Goal: Register for event/course

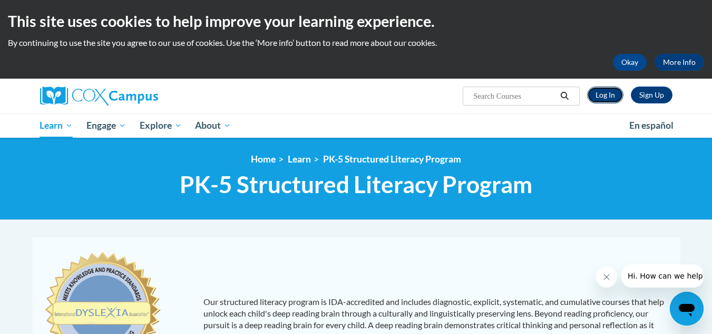
click at [595, 95] on link "Log In" at bounding box center [605, 94] width 36 height 17
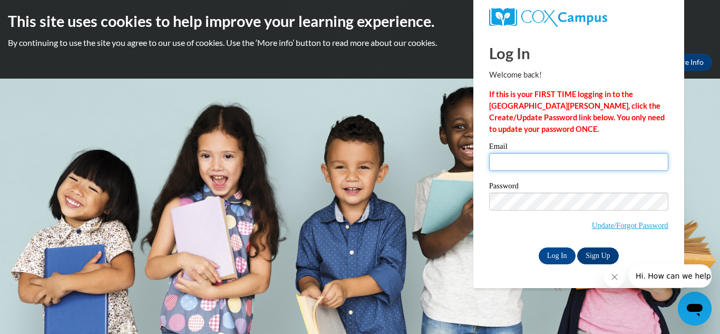
click at [566, 166] on input "Email" at bounding box center [578, 162] width 179 height 18
click at [613, 277] on icon "Close message from company" at bounding box center [614, 277] width 8 height 8
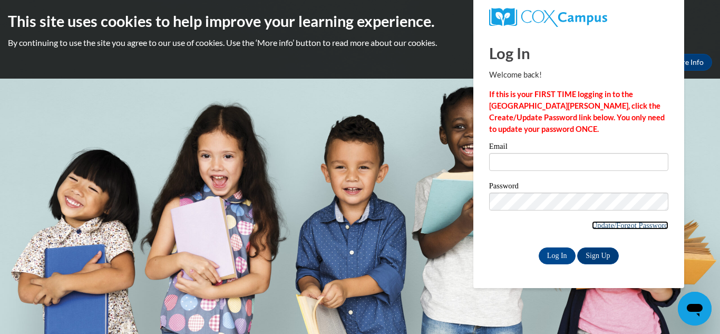
click at [621, 223] on link "Update/Forgot Password" at bounding box center [630, 225] width 76 height 8
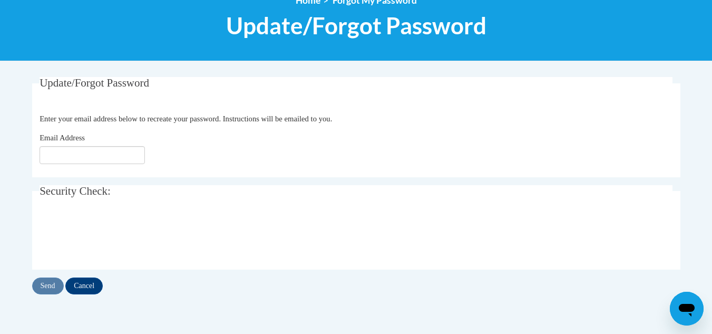
scroll to position [134, 0]
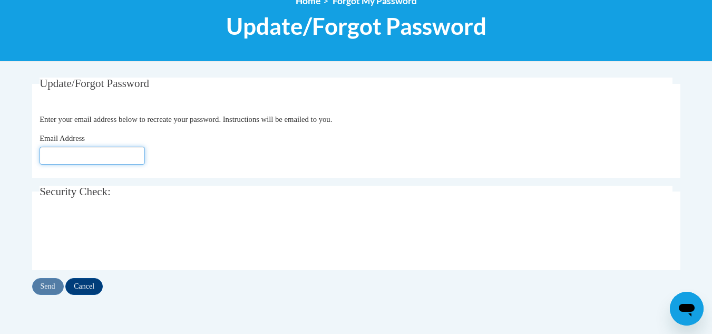
click at [109, 153] on input "Email Address" at bounding box center [92, 156] width 105 height 18
type input "blankal@wauwatosa.k12.wi.us"
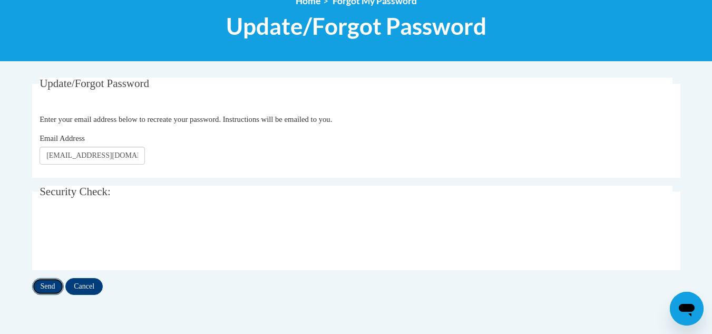
click at [41, 288] on input "Send" at bounding box center [48, 286] width 32 height 17
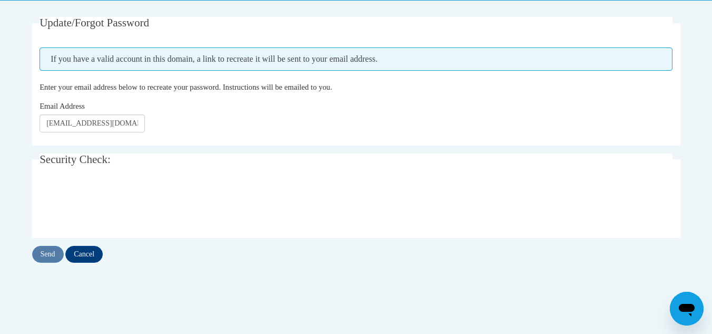
scroll to position [194, 0]
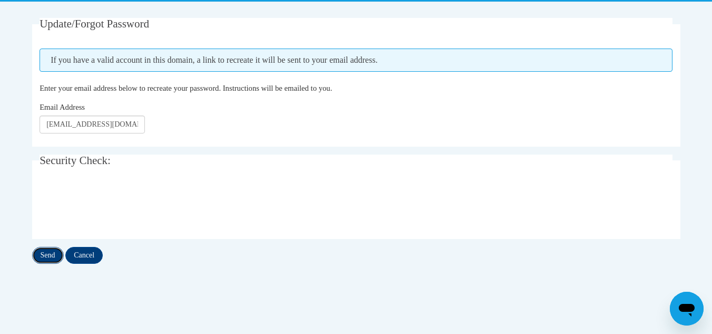
click at [43, 254] on input "Send" at bounding box center [48, 255] width 32 height 17
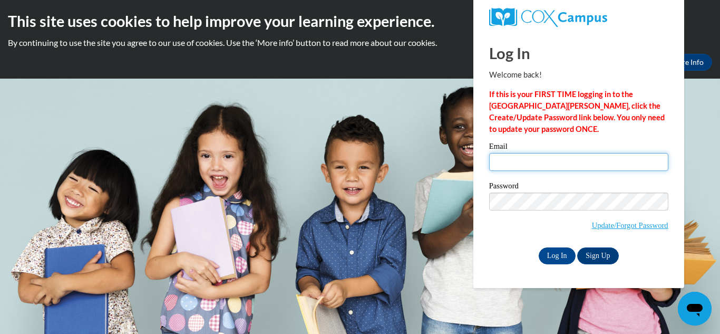
click at [539, 161] on input "Email" at bounding box center [578, 162] width 179 height 18
type input "blankal@wauwatosa.k12.wi.us"
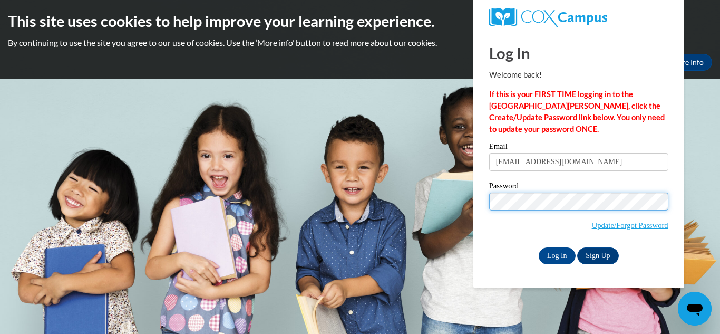
click at [539, 247] on input "Log In" at bounding box center [557, 255] width 37 height 17
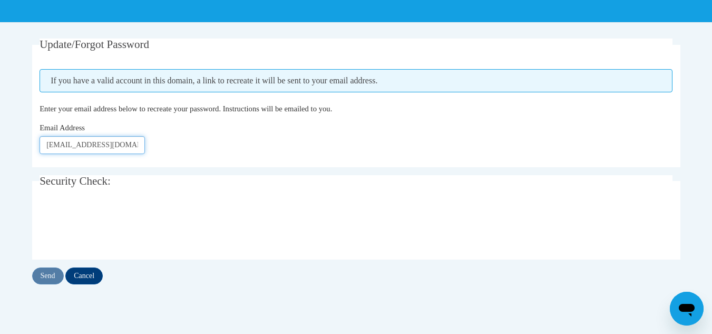
scroll to position [0, 7]
drag, startPoint x: 43, startPoint y: 144, endPoint x: 283, endPoint y: 159, distance: 240.4
click at [283, 159] on fieldset "Update/Forgot Password Please enter your email address If you have a valid acco…" at bounding box center [356, 102] width 649 height 129
type input "[EMAIL_ADDRESS][DOMAIN_NAME]"
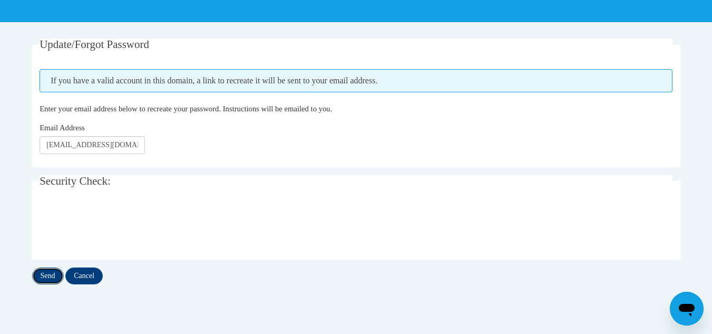
click at [42, 276] on input "Send" at bounding box center [48, 275] width 32 height 17
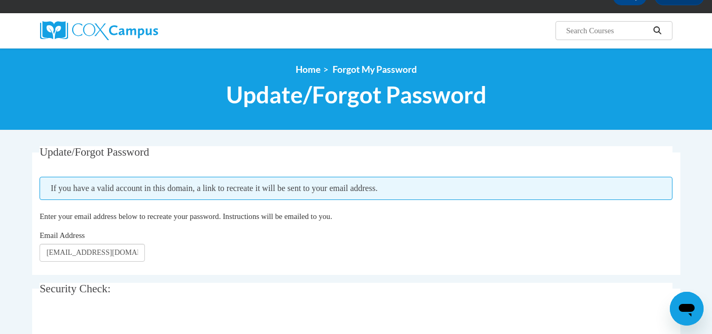
scroll to position [63, 0]
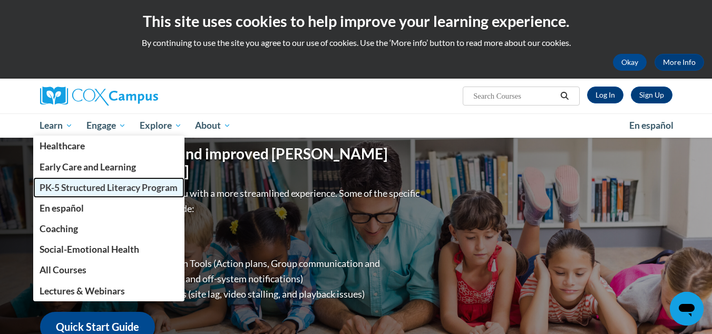
click at [92, 190] on span "PK-5 Structured Literacy Program" at bounding box center [109, 187] width 138 height 11
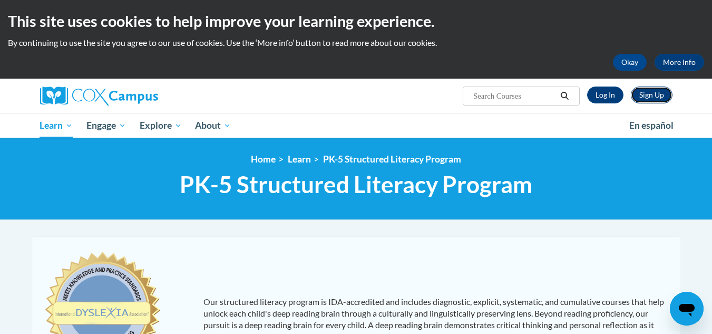
click at [648, 98] on link "Sign Up" at bounding box center [652, 94] width 42 height 17
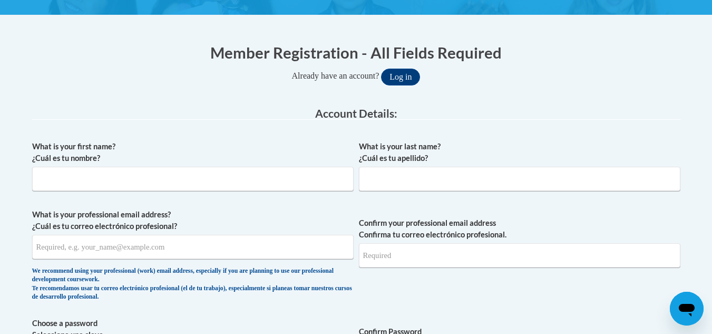
scroll to position [180, 0]
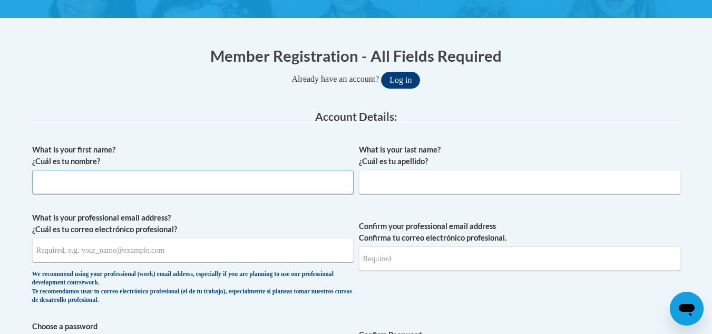
click at [202, 176] on input "What is your first name? ¿Cuál es tu nombre?" at bounding box center [193, 182] width 322 height 24
type input "Alexandra"
click at [377, 186] on input "What is your last name? ¿Cuál es tu apellido?" at bounding box center [520, 182] width 322 height 24
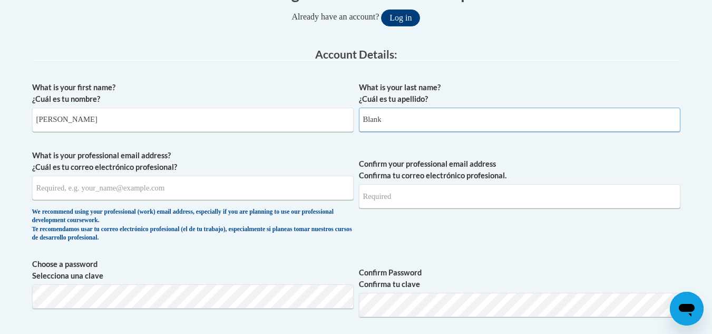
scroll to position [242, 0]
type input "Blank"
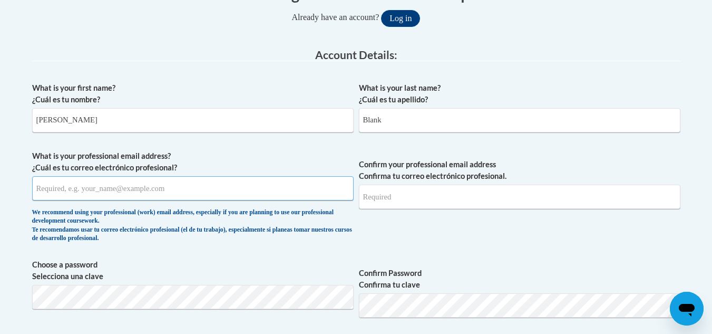
click at [224, 194] on input "What is your professional email address? ¿Cuál es tu correo electrónico profesi…" at bounding box center [193, 188] width 322 height 24
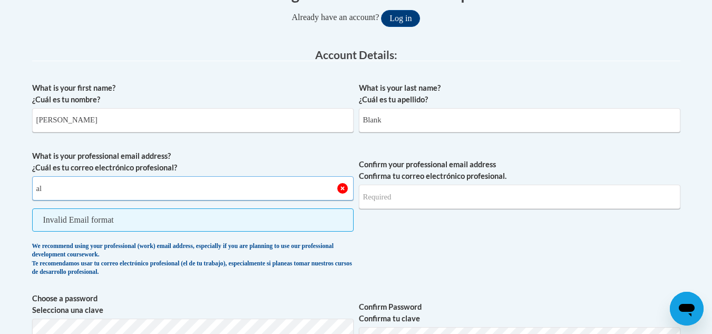
type input "a"
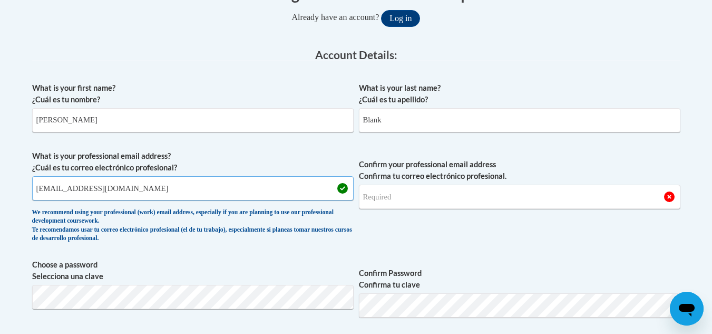
drag, startPoint x: 152, startPoint y: 187, endPoint x: 3, endPoint y: 150, distance: 153.1
type input "blankal@wauwatosa.k12.wi.us"
click at [458, 194] on input "Confirm your professional email address Confirma tu correo electrónico profesio…" at bounding box center [520, 197] width 322 height 24
drag, startPoint x: 427, startPoint y: 195, endPoint x: 248, endPoint y: 185, distance: 178.5
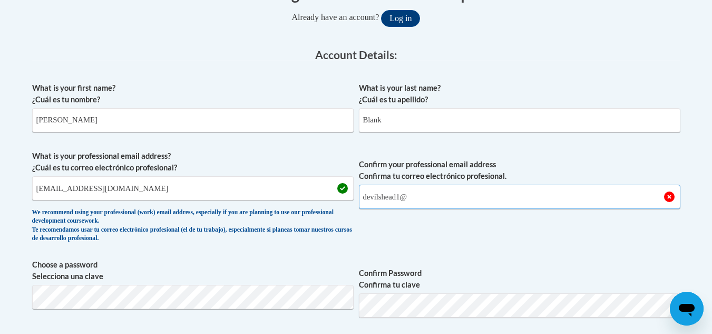
click at [248, 185] on span "What is your professional email address? ¿Cuál es tu correo electrónico profesi…" at bounding box center [356, 199] width 649 height 98
type input "="
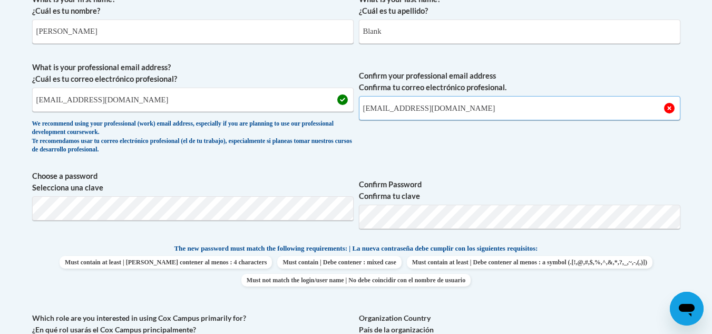
type input "blankal@wauwatosa.k12.wi.us"
click at [522, 166] on div "What is your first name? ¿Cuál es tu nombre? Alexandra What is your last name? …" at bounding box center [356, 228] width 649 height 481
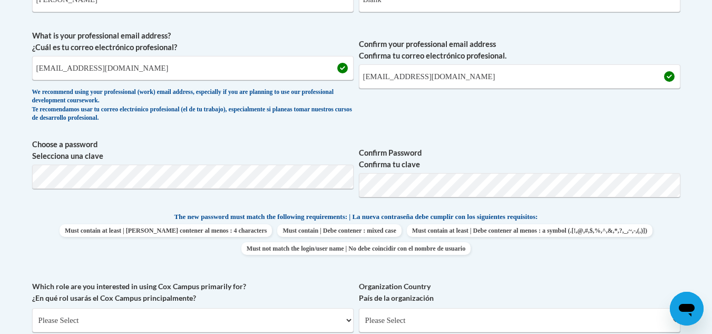
scroll to position [362, 0]
click at [331, 194] on span "Choose a password Selecciona una clave Confirm Password Confirma tu clave" at bounding box center [356, 171] width 649 height 67
click at [638, 140] on span "Confirm Password Confirma tu clave" at bounding box center [520, 171] width 322 height 67
drag, startPoint x: 6, startPoint y: 144, endPoint x: 272, endPoint y: 137, distance: 266.4
click at [272, 137] on div "What is your first name? ¿Cuál es tu nombre? Alexandra What is your last name? …" at bounding box center [356, 196] width 649 height 481
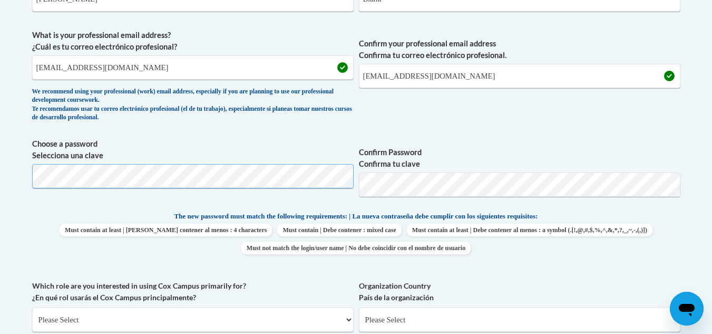
click at [1, 166] on body "This site uses cookies to help improve your learning experience. By continuing …" at bounding box center [356, 281] width 712 height 1287
click at [482, 150] on label "Confirm Password Confirma tu clave" at bounding box center [520, 158] width 322 height 23
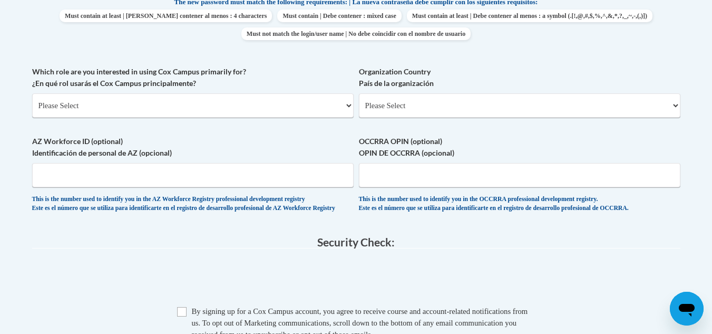
scroll to position [575, 0]
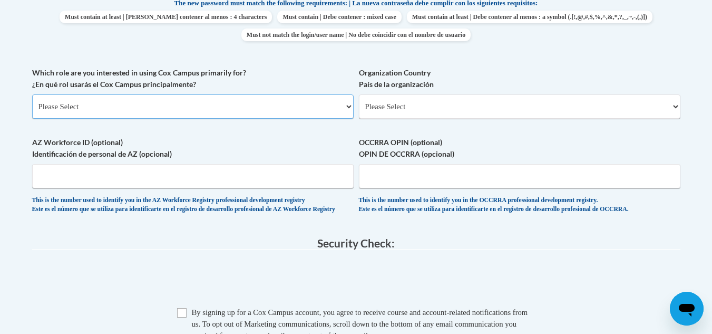
click at [190, 99] on select "Please Select College/University | Colegio/Universidad Community/Nonprofit Part…" at bounding box center [193, 106] width 322 height 24
select select "fbf2d438-af2f-41f8-98f1-81c410e29de3"
click at [32, 94] on select "Please Select College/University | Colegio/Universidad Community/Nonprofit Part…" at bounding box center [193, 106] width 322 height 24
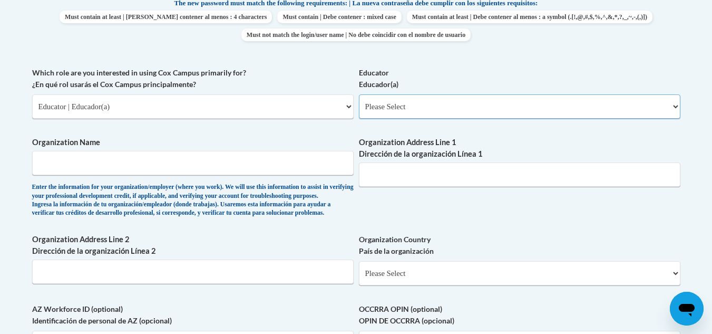
click at [471, 111] on select "Please Select Early Learning/Daycare Teacher/Family Home Care Provider | Maestr…" at bounding box center [520, 106] width 322 height 24
select select "8e40623d-54d0-45cd-9f92-5df65cd3f8cf"
click at [359, 94] on select "Please Select Early Learning/Daycare Teacher/Family Home Care Provider | Maestr…" at bounding box center [520, 106] width 322 height 24
click at [118, 166] on input "Organization Name" at bounding box center [193, 163] width 322 height 24
type input "School District of Wauwatosa"
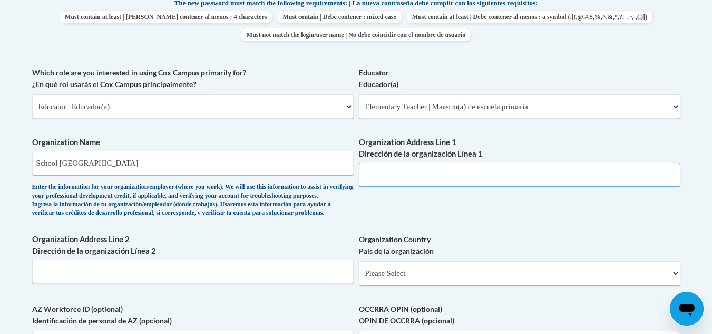
click at [384, 173] on input "Organization Address Line 1 Dirección de la organización Línea 1" at bounding box center [520, 174] width 322 height 24
paste input "12121 W North Ave, Wauwatosa, WI 53226 Phone: (414) 773-1000"
drag, startPoint x: 613, startPoint y: 169, endPoint x: 537, endPoint y: 181, distance: 76.4
click at [537, 181] on input "12121 W North Ave, Wauwatosa, WI 53226 Phone: (414) 773-1000" at bounding box center [520, 174] width 322 height 24
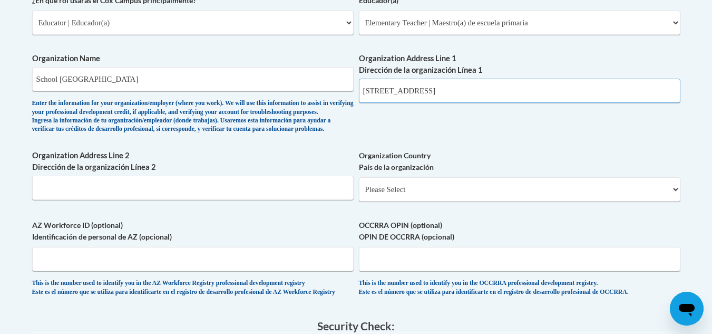
scroll to position [682, 0]
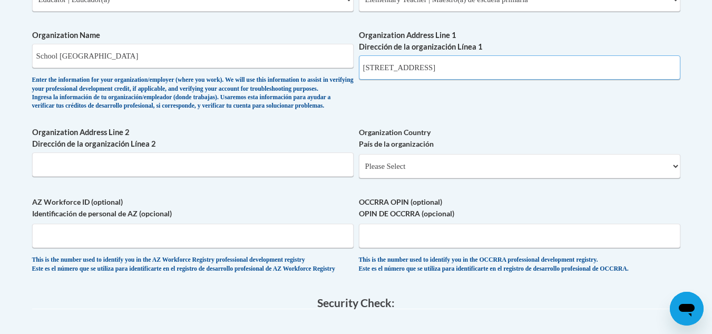
type input "12121 W North Ave, Wauwatosa, WI 53226"
click at [511, 178] on select "Please Select United States | Estados Unidos Outside of the United States | Fue…" at bounding box center [520, 166] width 322 height 24
select select "ad49bcad-a171-4b2e-b99c-48b446064914"
click at [359, 171] on select "Please Select United States | Estados Unidos Outside of the United States | Fue…" at bounding box center [520, 166] width 322 height 24
select select
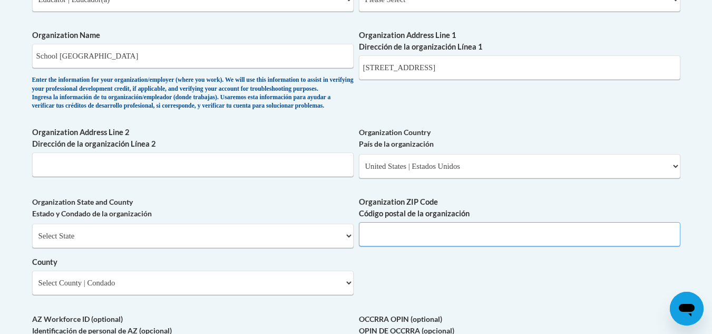
click at [465, 246] on input "Organization ZIP Code Código postal de la organización" at bounding box center [520, 234] width 322 height 24
type input "53226"
drag, startPoint x: 520, startPoint y: 67, endPoint x: 478, endPoint y: 70, distance: 42.3
click at [478, 70] on input "12121 W North Ave, Wauwatosa, WI 53226" at bounding box center [520, 67] width 322 height 24
click at [204, 248] on select "Select State Alabama Alaska Arizona Arkansas California Colorado Connecticut De…" at bounding box center [193, 236] width 322 height 24
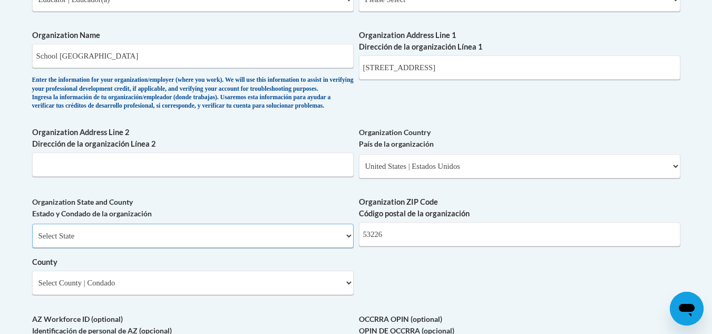
select select "Wisconsin"
click at [32, 241] on select "Select State Alabama Alaska Arizona Arkansas California Colorado Connecticut De…" at bounding box center [193, 236] width 322 height 24
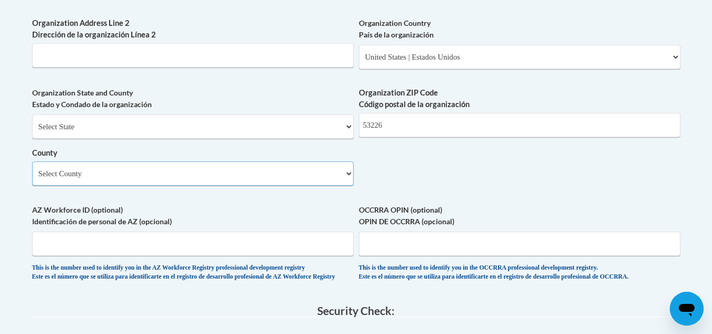
click at [173, 186] on select "Select County Adams Ashland Barron Bayfield Brown Buffalo Burnett Calumet Chipp…" at bounding box center [193, 173] width 322 height 24
select select "Milwaukee"
click at [32, 179] on select "Select County Adams Ashland Barron Bayfield Brown Buffalo Burnett Calumet Chipp…" at bounding box center [193, 173] width 322 height 24
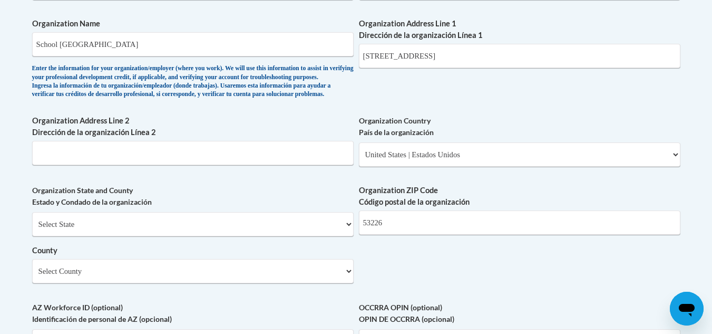
scroll to position [680, 0]
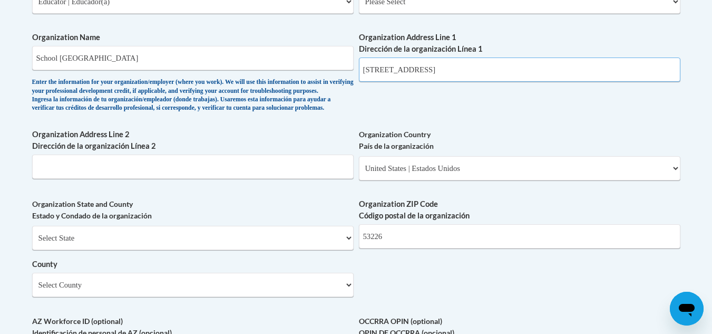
click at [513, 69] on input "12121 W North Ave, Wauwatosa, WI 53226" at bounding box center [520, 69] width 322 height 24
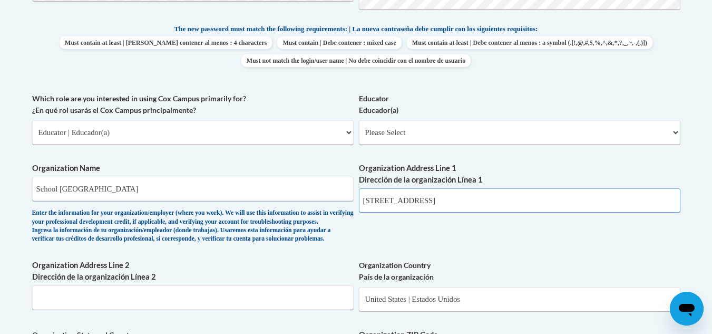
scroll to position [549, 0]
type input "12121 W North Ave, Wauwatosa, WI"
click at [552, 131] on select "Please Select Early Learning/Daycare Teacher/Family Home Care Provider | Maestr…" at bounding box center [520, 133] width 322 height 24
select select "8e40623d-54d0-45cd-9f92-5df65cd3f8cf"
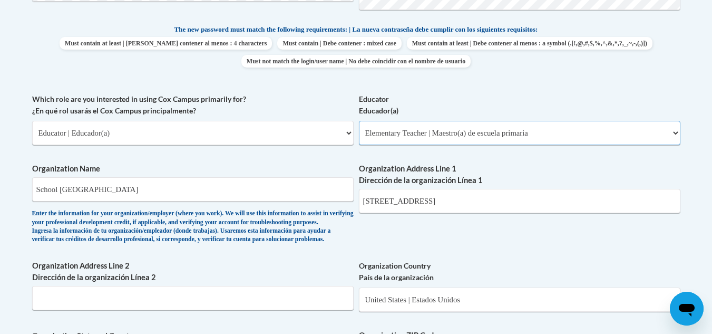
click at [359, 121] on select "Please Select Early Learning/Daycare Teacher/Family Home Care Provider | Maestr…" at bounding box center [520, 133] width 322 height 24
select select "null"
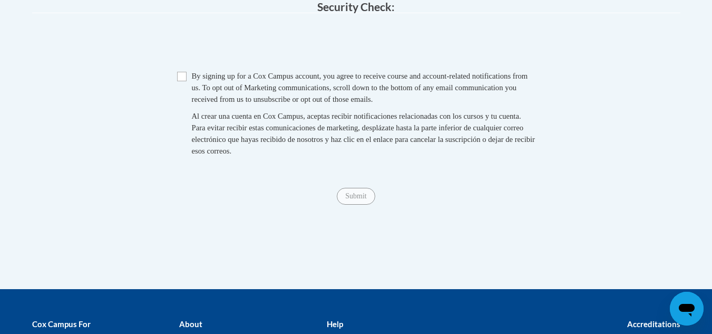
scroll to position [1096, 0]
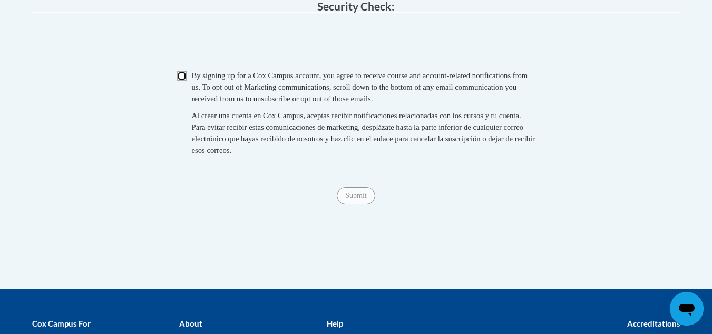
click at [179, 81] on input "Checkbox" at bounding box center [181, 75] width 9 height 9
checkbox input "true"
click at [366, 204] on input "Submit" at bounding box center [356, 195] width 38 height 17
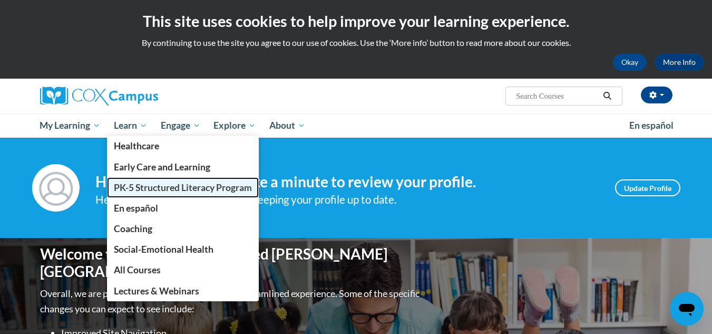
click at [182, 184] on span "PK-5 Structured Literacy Program" at bounding box center [183, 187] width 138 height 11
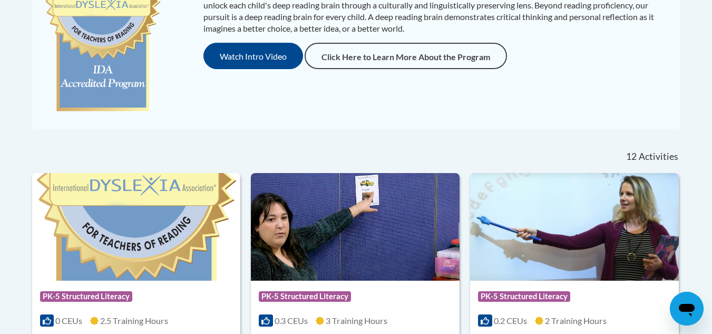
scroll to position [409, 0]
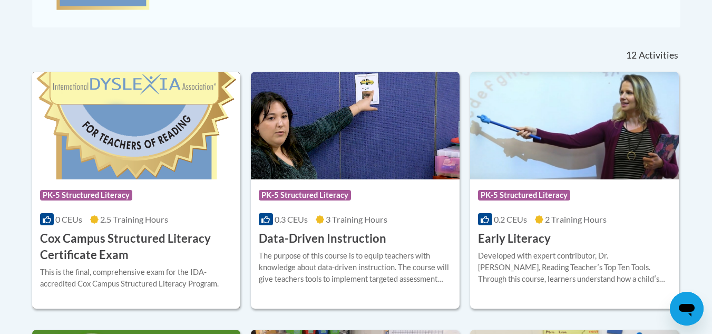
click at [163, 238] on h3 "Cox Campus Structured Literacy Certificate Exam" at bounding box center [136, 246] width 193 height 33
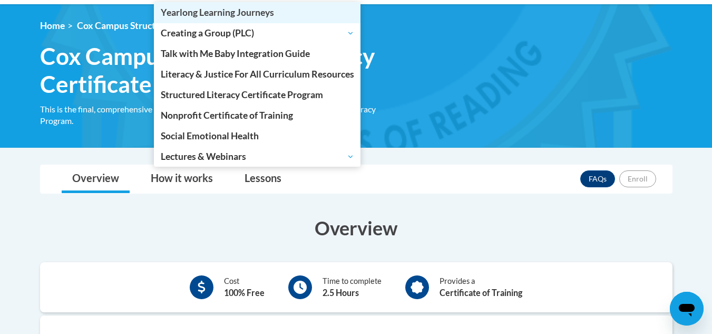
scroll to position [134, 0]
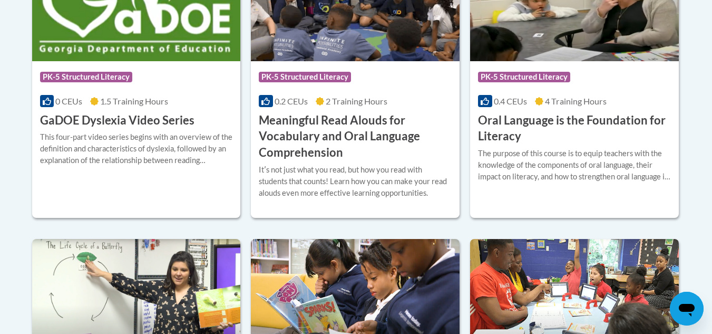
scroll to position [786, 0]
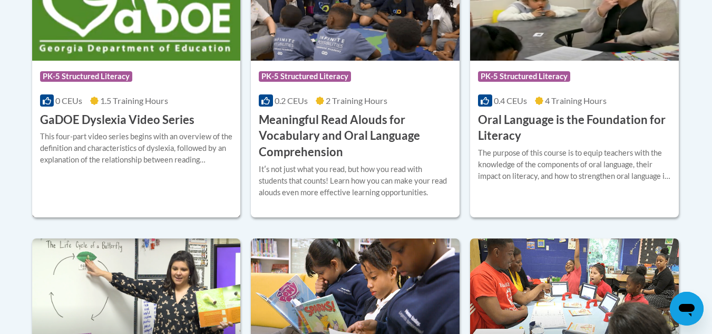
click at [155, 97] on span "1.5 Training Hours" at bounding box center [134, 100] width 68 height 10
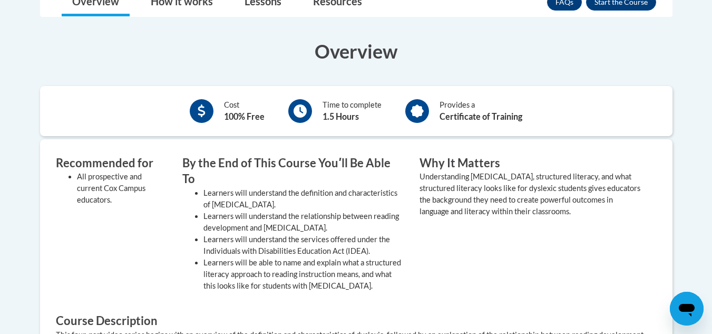
scroll to position [252, 0]
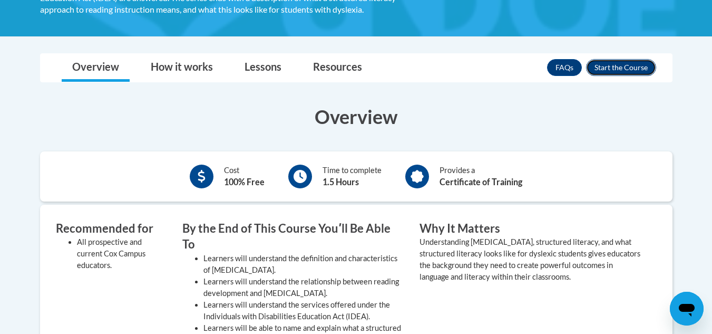
click at [614, 63] on button "Enroll" at bounding box center [621, 67] width 70 height 17
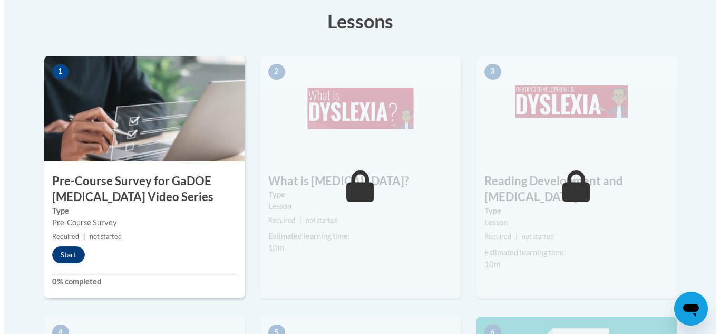
scroll to position [315, 0]
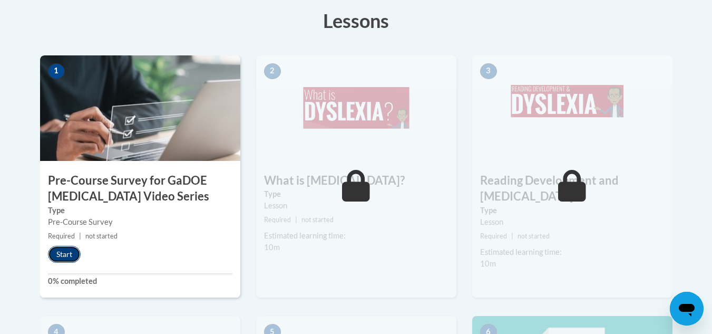
click at [54, 250] on button "Start" at bounding box center [64, 254] width 33 height 17
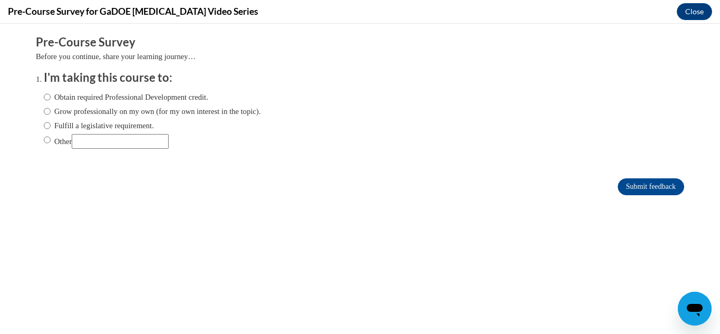
scroll to position [0, 0]
click at [143, 94] on label "Obtain required Professional Development credit." at bounding box center [126, 97] width 165 height 12
click at [51, 94] on input "Obtain required Professional Development credit." at bounding box center [47, 97] width 7 height 12
radio input "true"
click at [630, 187] on input "Submit feedback" at bounding box center [651, 186] width 66 height 17
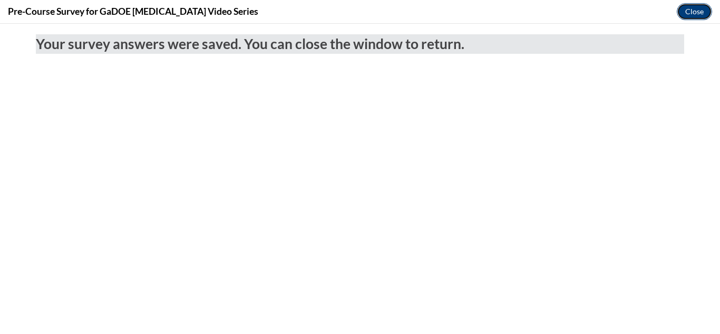
click at [693, 11] on button "Close" at bounding box center [694, 11] width 35 height 17
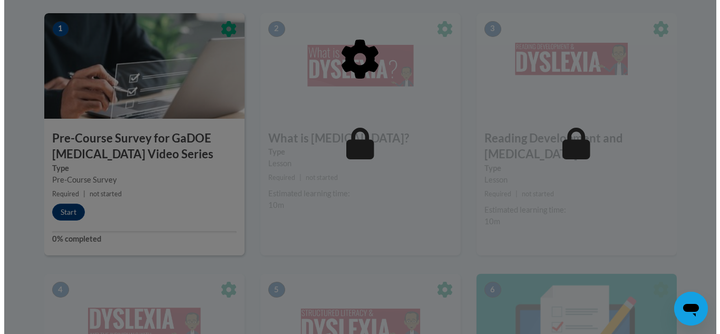
scroll to position [337, 0]
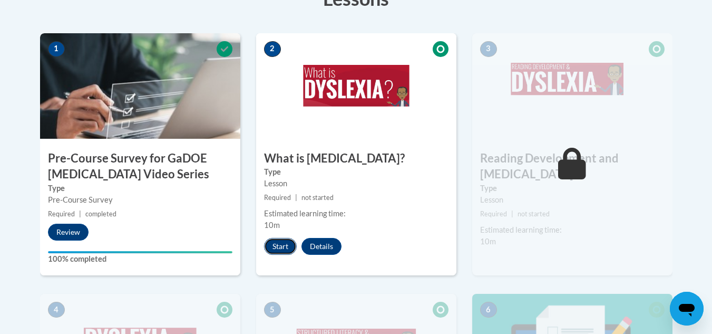
click at [281, 243] on button "Start" at bounding box center [280, 246] width 33 height 17
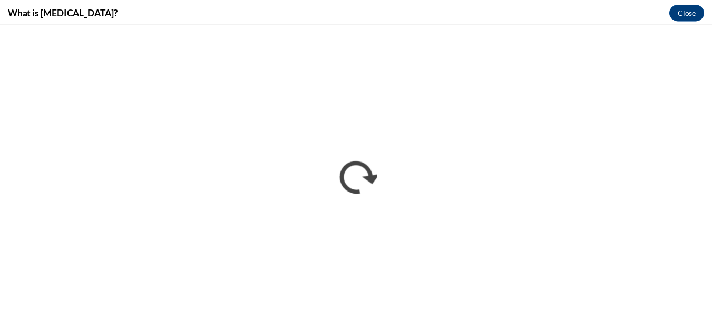
scroll to position [0, 0]
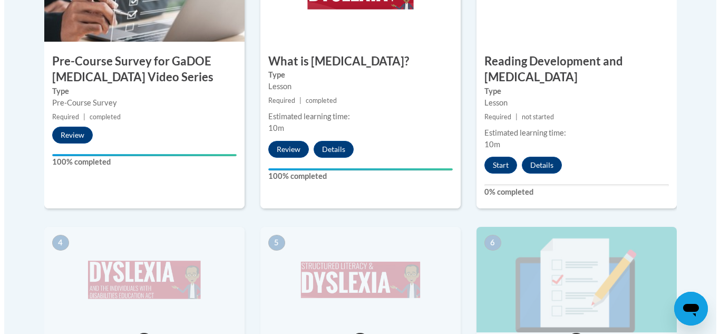
scroll to position [435, 0]
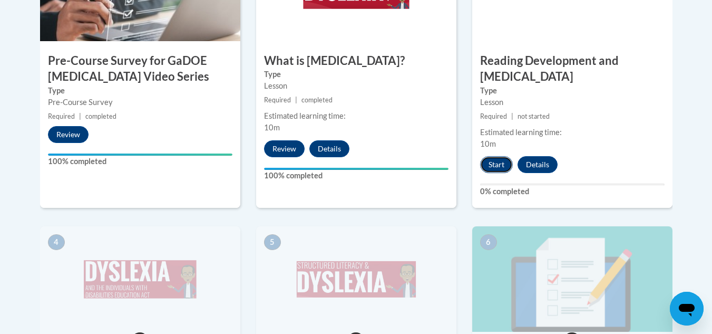
click at [490, 156] on button "Start" at bounding box center [496, 164] width 33 height 17
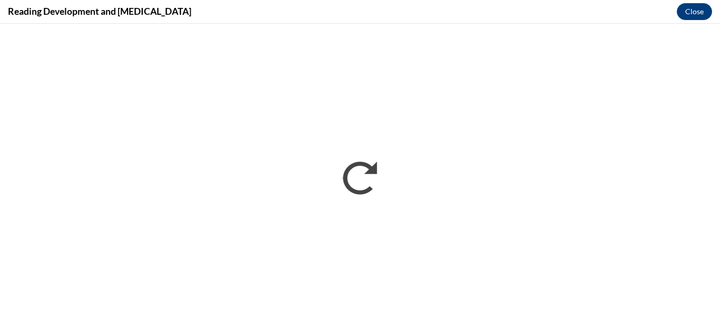
scroll to position [0, 0]
